Goal: Task Accomplishment & Management: Use online tool/utility

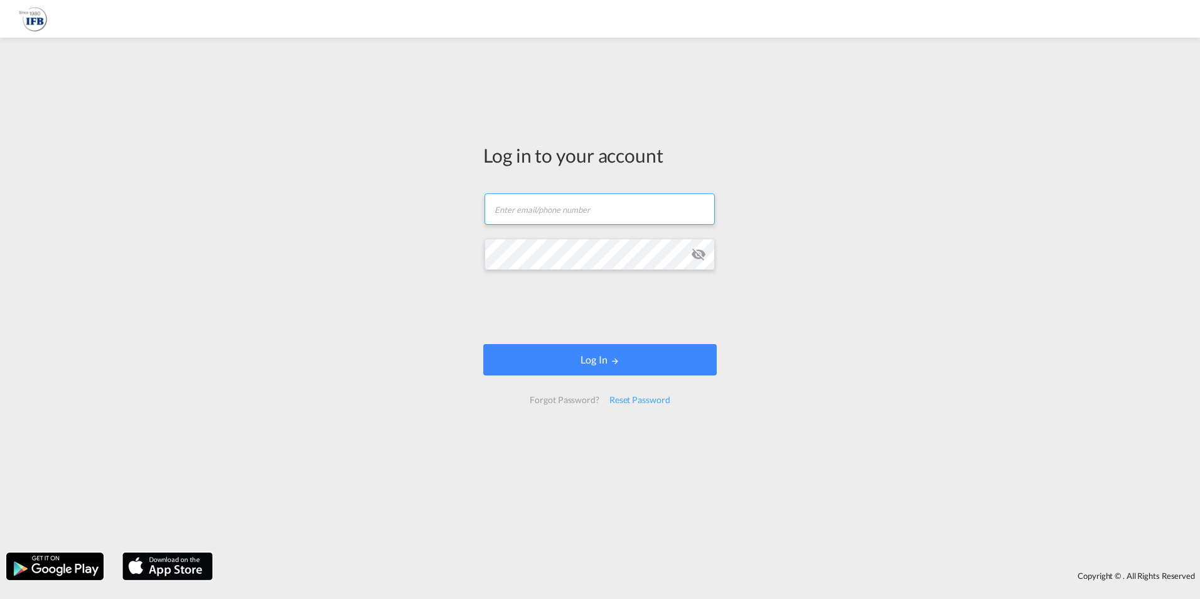
click at [572, 218] on input "text" at bounding box center [599, 208] width 230 height 31
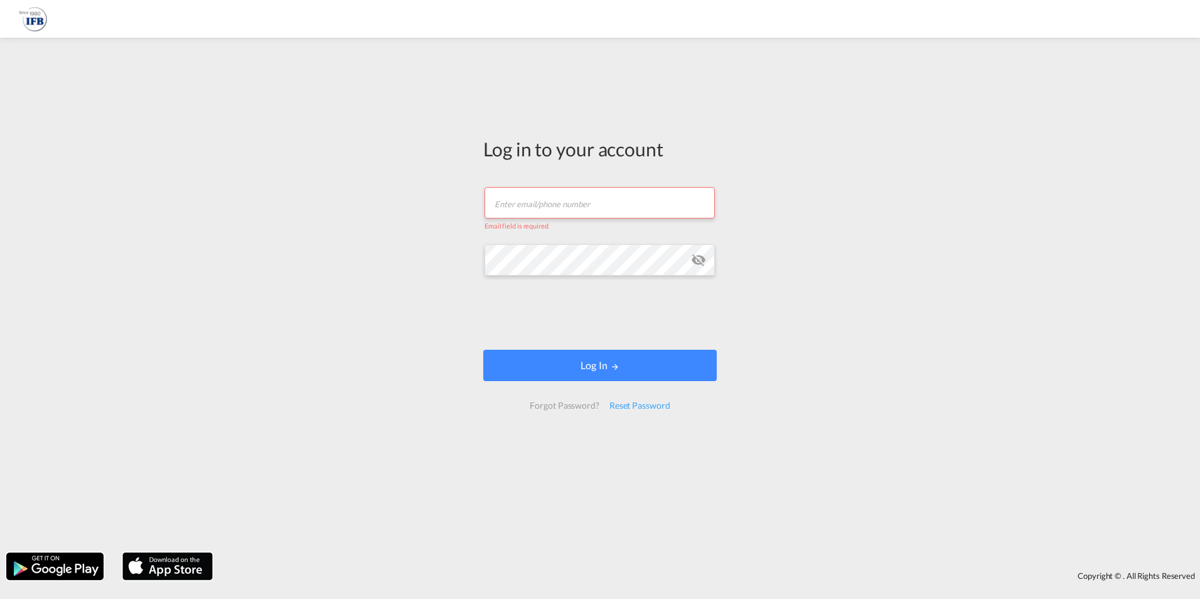
click at [609, 210] on input "text" at bounding box center [599, 202] width 230 height 31
type input "[PERSON_NAME][EMAIL_ADDRESS][DOMAIN_NAME]"
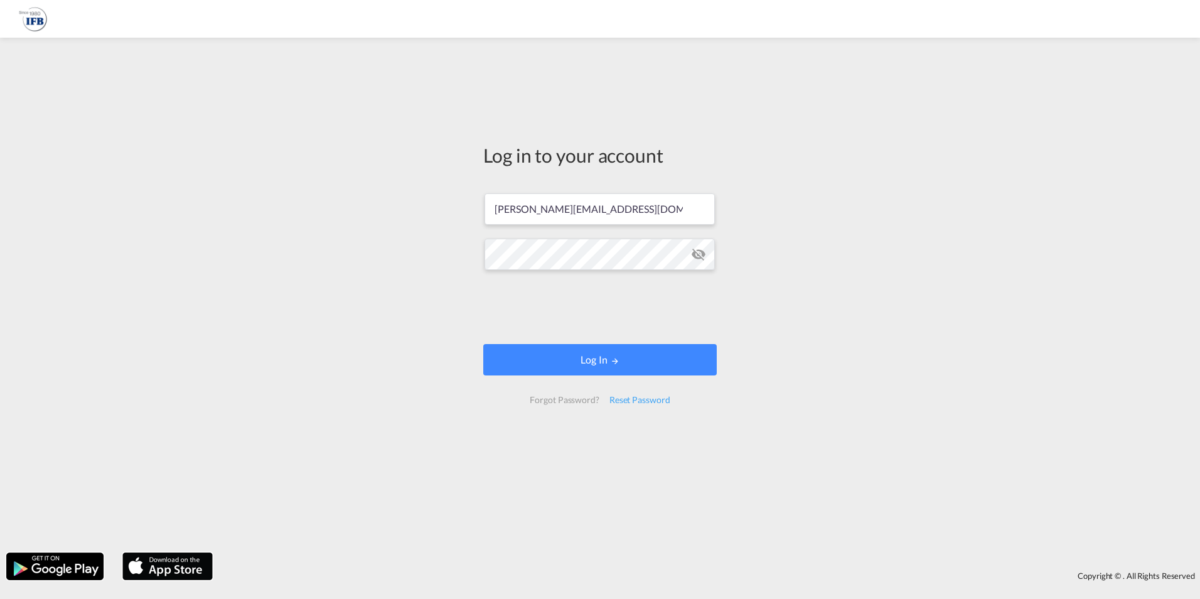
click at [500, 305] on form "[PERSON_NAME][EMAIL_ADDRESS][DOMAIN_NAME] Log In Forgot Password? Reset Password" at bounding box center [599, 298] width 233 height 235
click at [561, 366] on button "Log In" at bounding box center [599, 359] width 233 height 31
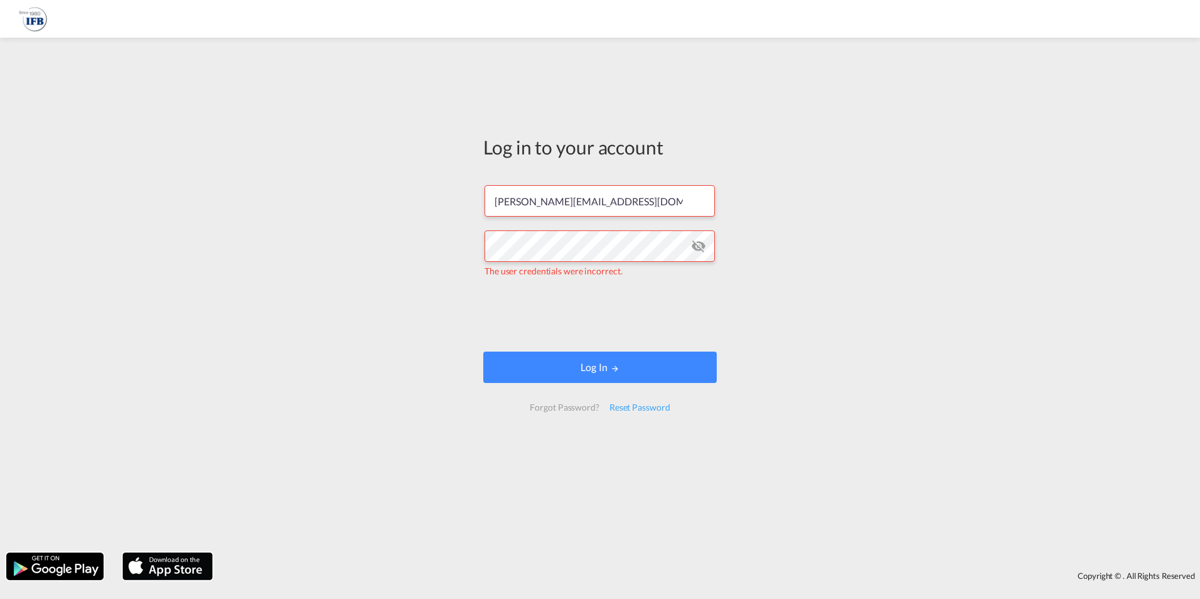
click at [692, 251] on md-icon "icon-eye-off" at bounding box center [698, 245] width 15 height 15
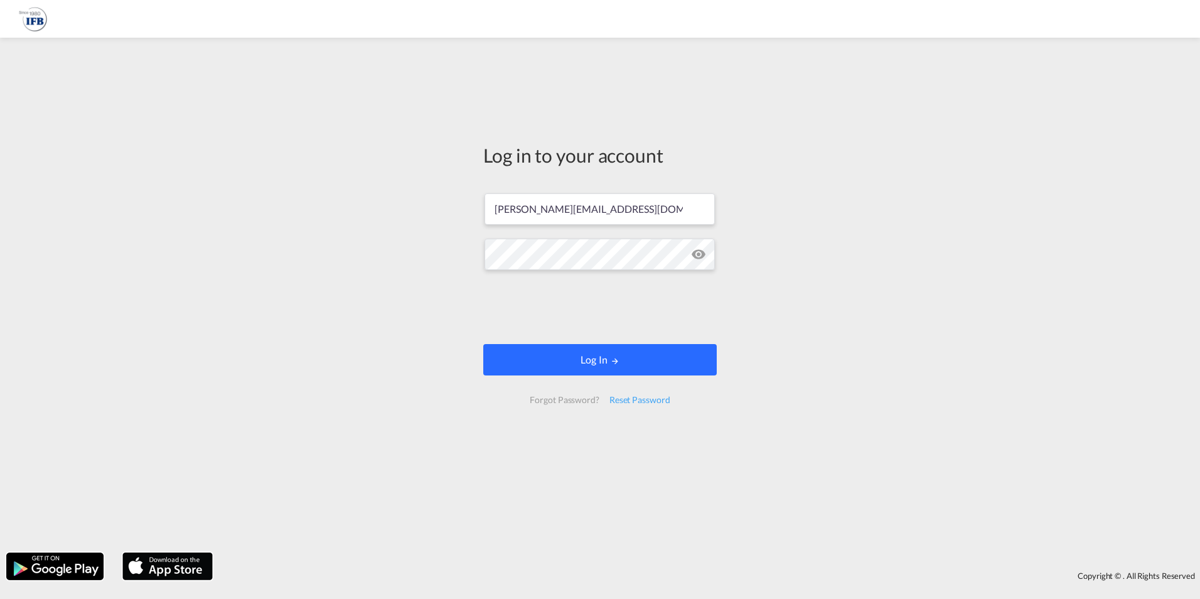
click at [665, 367] on button "Log In" at bounding box center [599, 359] width 233 height 31
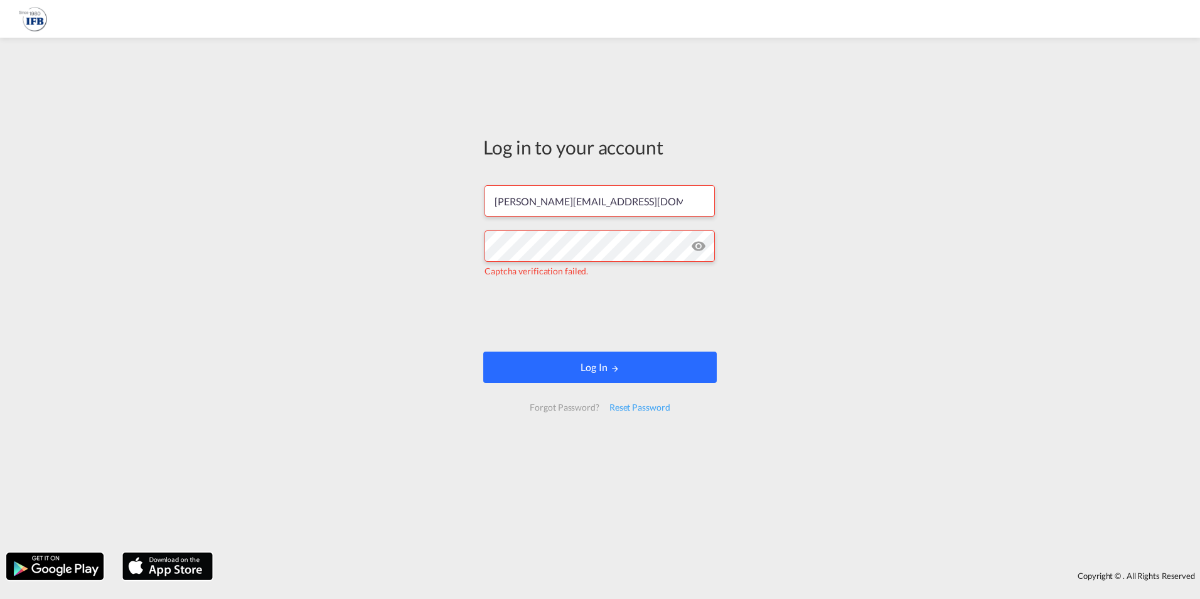
click at [550, 368] on button "Log In" at bounding box center [599, 366] width 233 height 31
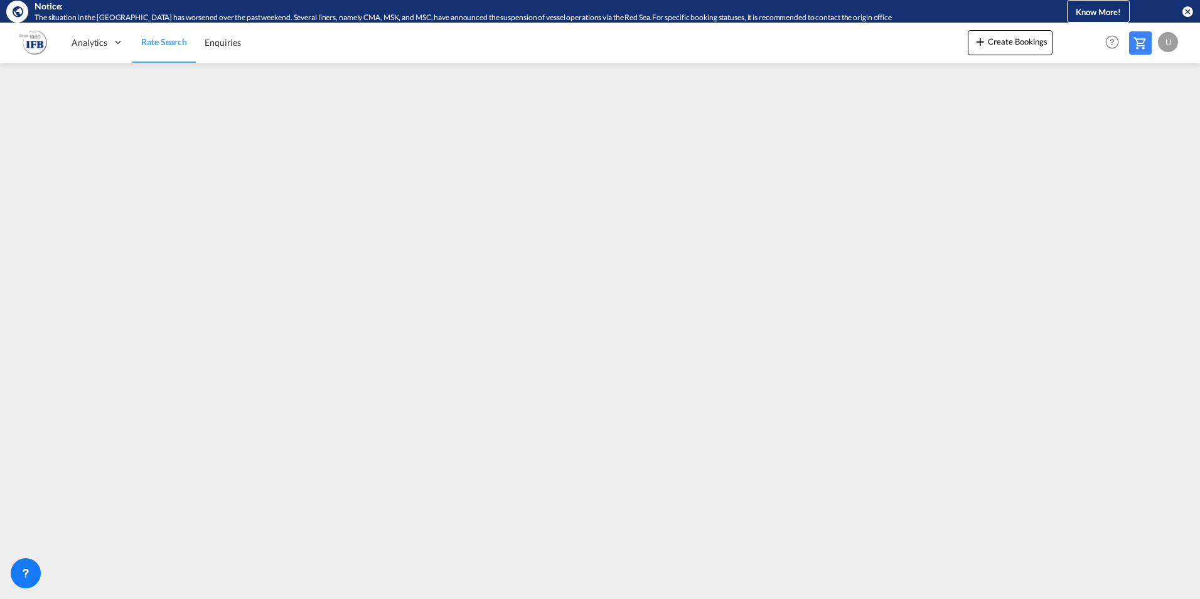
click at [1162, 44] on div "U" at bounding box center [1168, 42] width 20 height 20
click at [1135, 124] on button "Logout" at bounding box center [1153, 118] width 82 height 25
